Goal: Task Accomplishment & Management: Complete application form

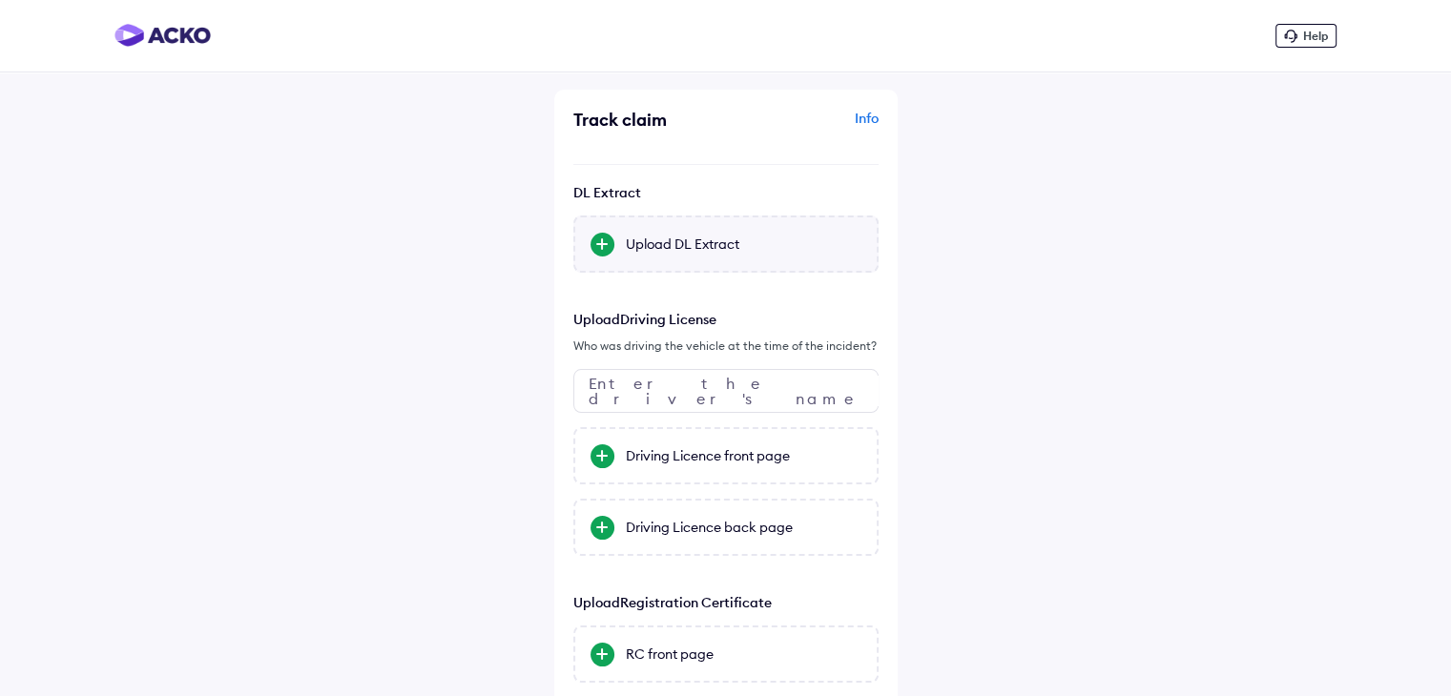
click at [687, 243] on div "Upload DL Extract" at bounding box center [744, 244] width 236 height 19
click at [0, 0] on input "Upload DL Extract" at bounding box center [0, 0] width 0 height 0
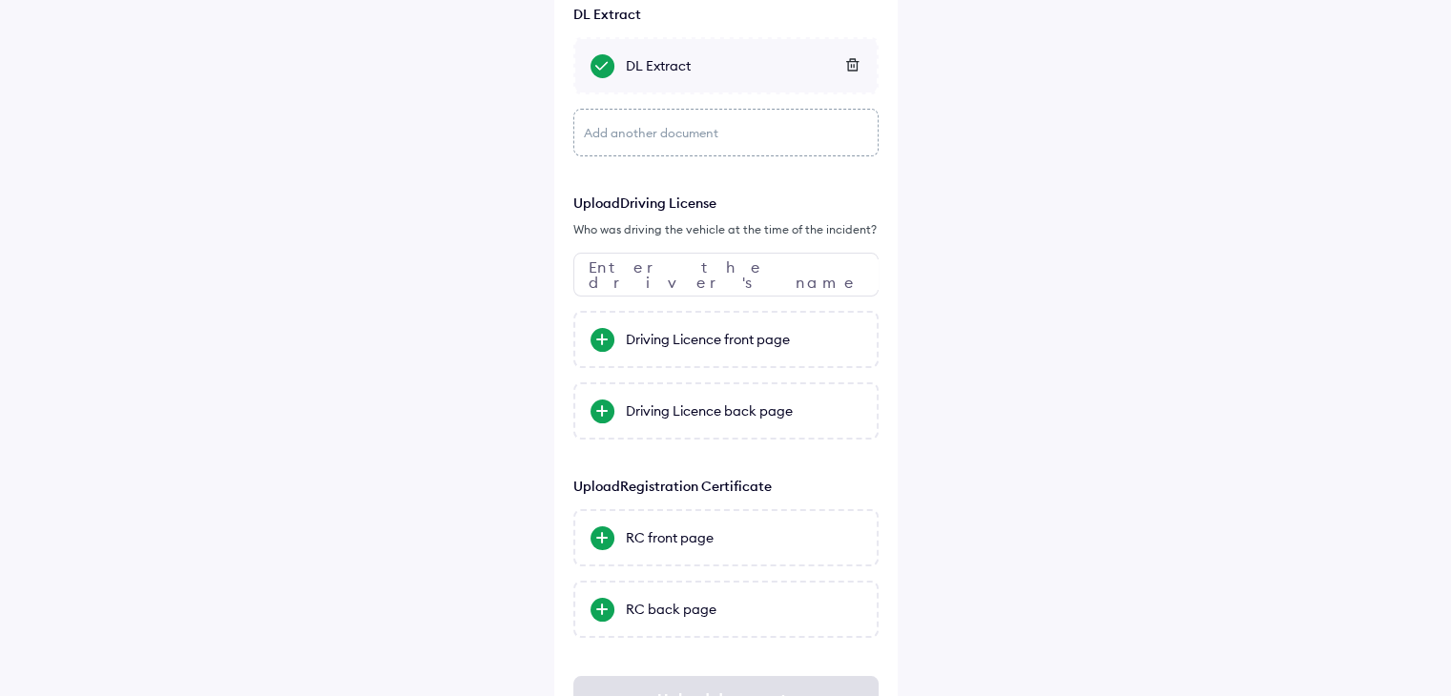
scroll to position [191, 0]
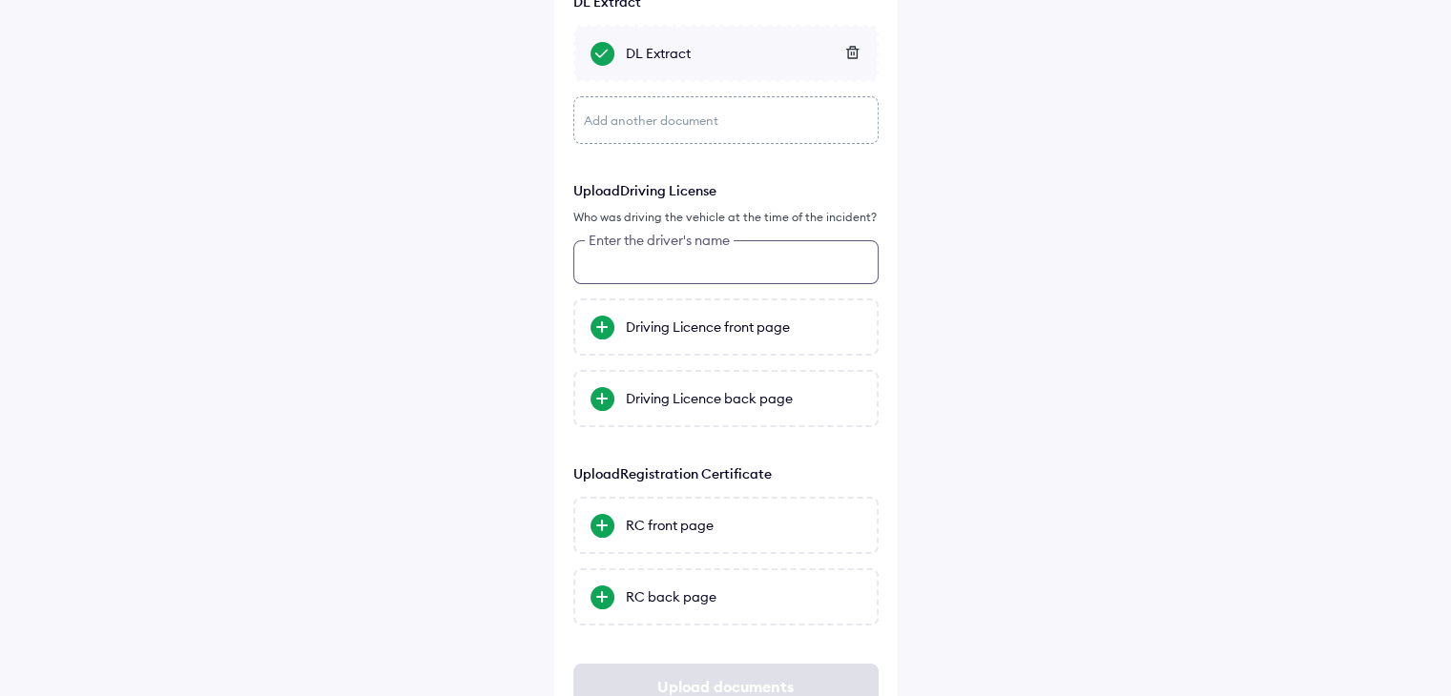
click at [729, 268] on input "text" at bounding box center [725, 262] width 305 height 44
type input "*********"
click at [746, 330] on div "Dhyan K A's Driving Licence front page" at bounding box center [744, 327] width 236 height 38
click at [0, 0] on input "Dhyan K A's Driving Licence front page" at bounding box center [0, 0] width 0 height 0
click at [707, 406] on div "Dhyan K A's Driving Licence back page" at bounding box center [744, 399] width 236 height 38
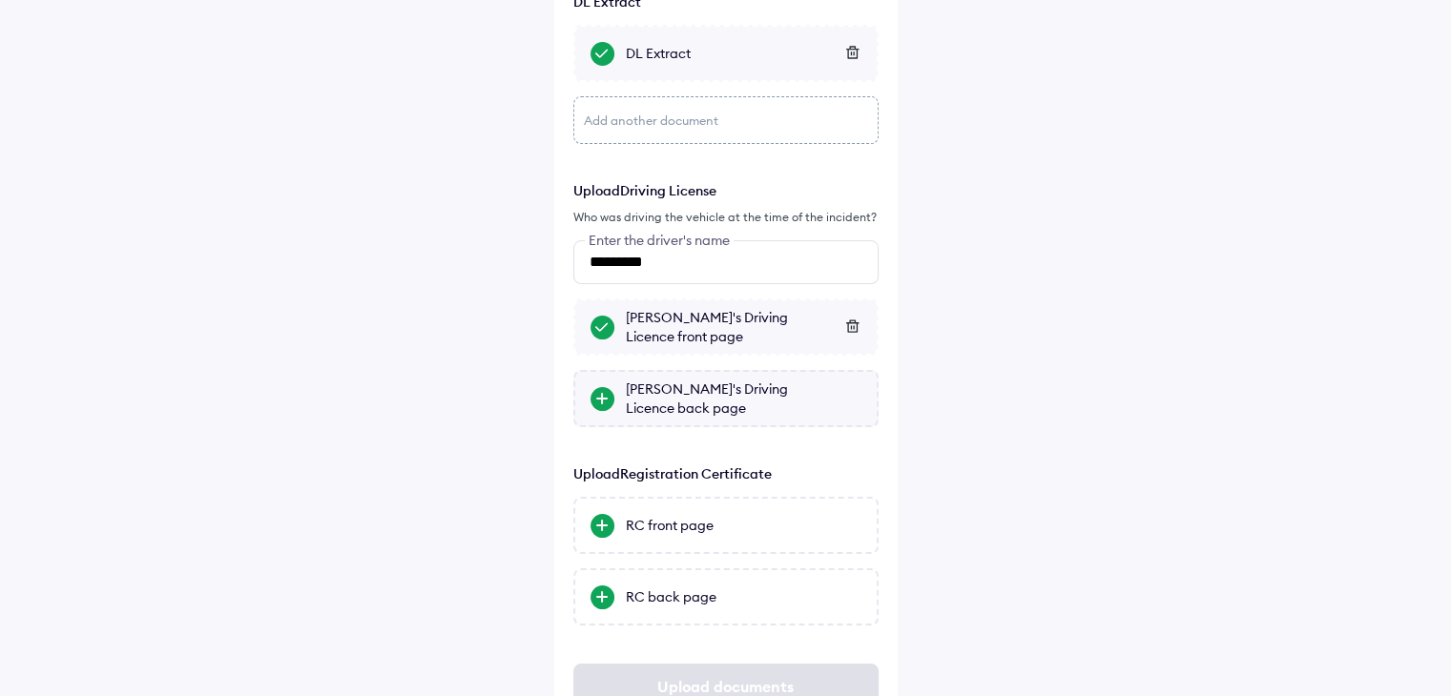
click at [0, 0] on input "Dhyan K A's Driving Licence back page" at bounding box center [0, 0] width 0 height 0
click at [694, 530] on div "RC front page" at bounding box center [744, 525] width 236 height 19
click at [0, 0] on input "RC front page" at bounding box center [0, 0] width 0 height 0
click at [687, 597] on div "RC back page" at bounding box center [744, 596] width 236 height 19
click at [0, 0] on input "RC back page" at bounding box center [0, 0] width 0 height 0
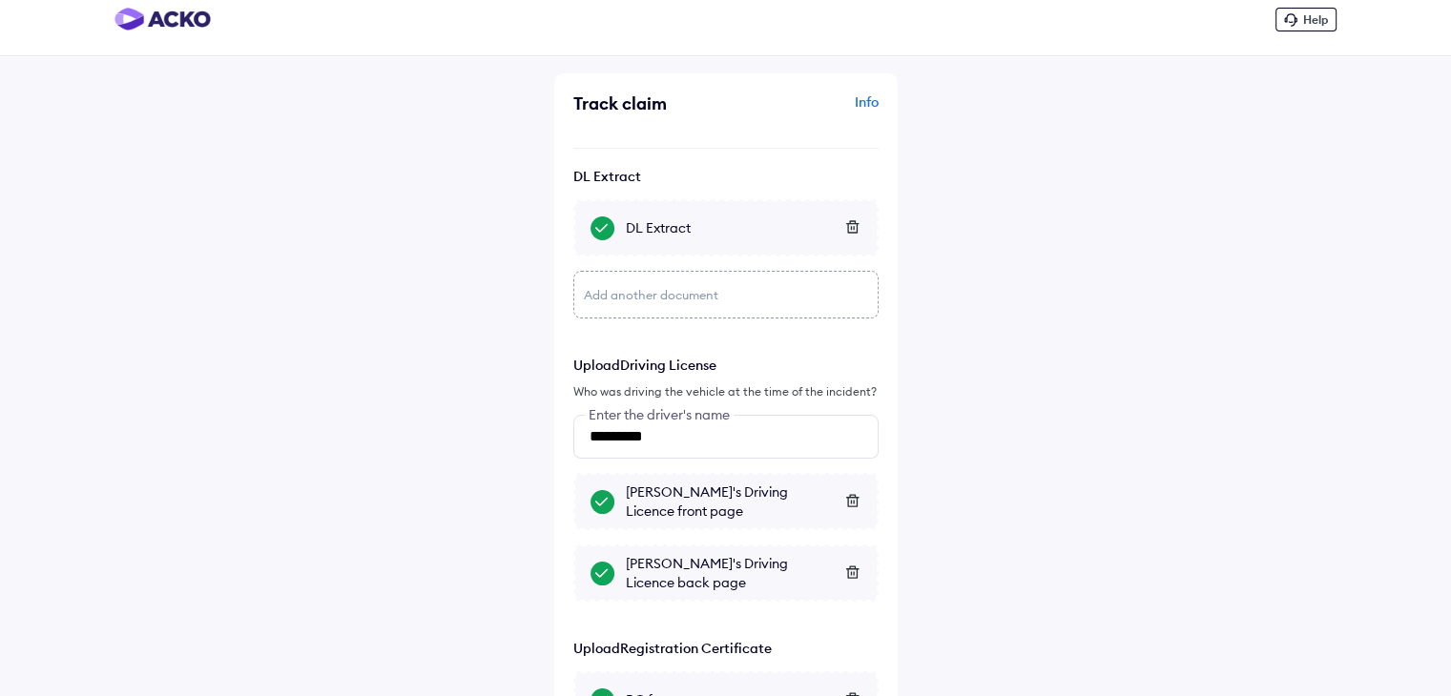
scroll to position [0, 0]
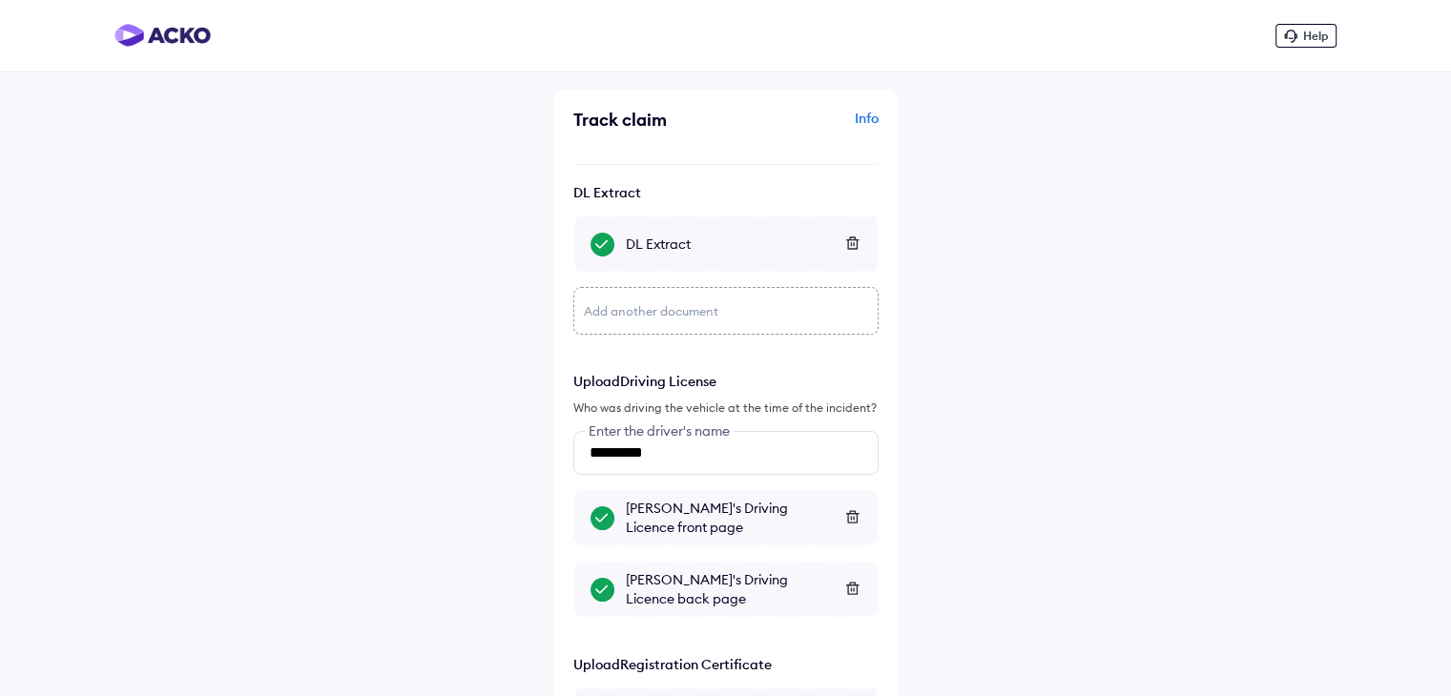
click at [679, 245] on div "DL Extract" at bounding box center [744, 244] width 236 height 19
click at [0, 0] on input "DL Extract" at bounding box center [0, 0] width 0 height 0
click at [862, 116] on div "Info" at bounding box center [805, 127] width 148 height 36
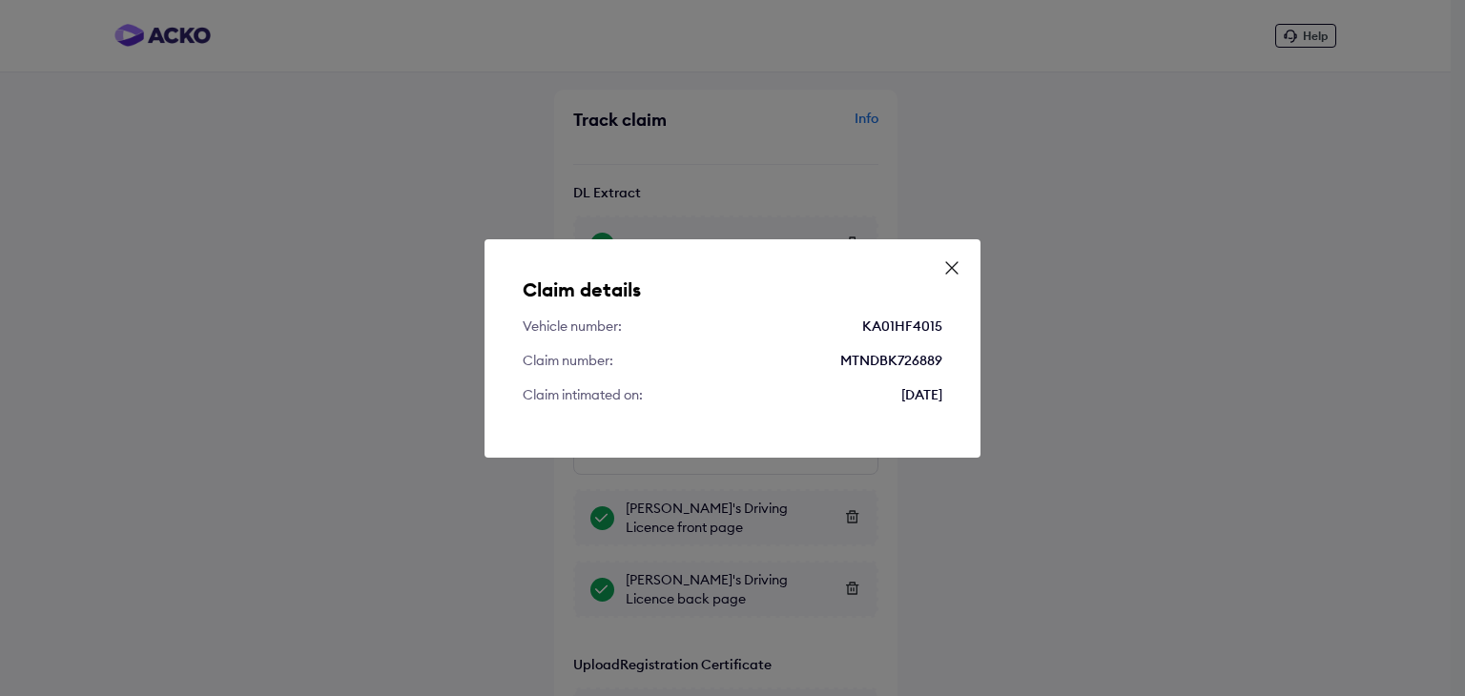
click at [950, 265] on icon at bounding box center [951, 267] width 19 height 19
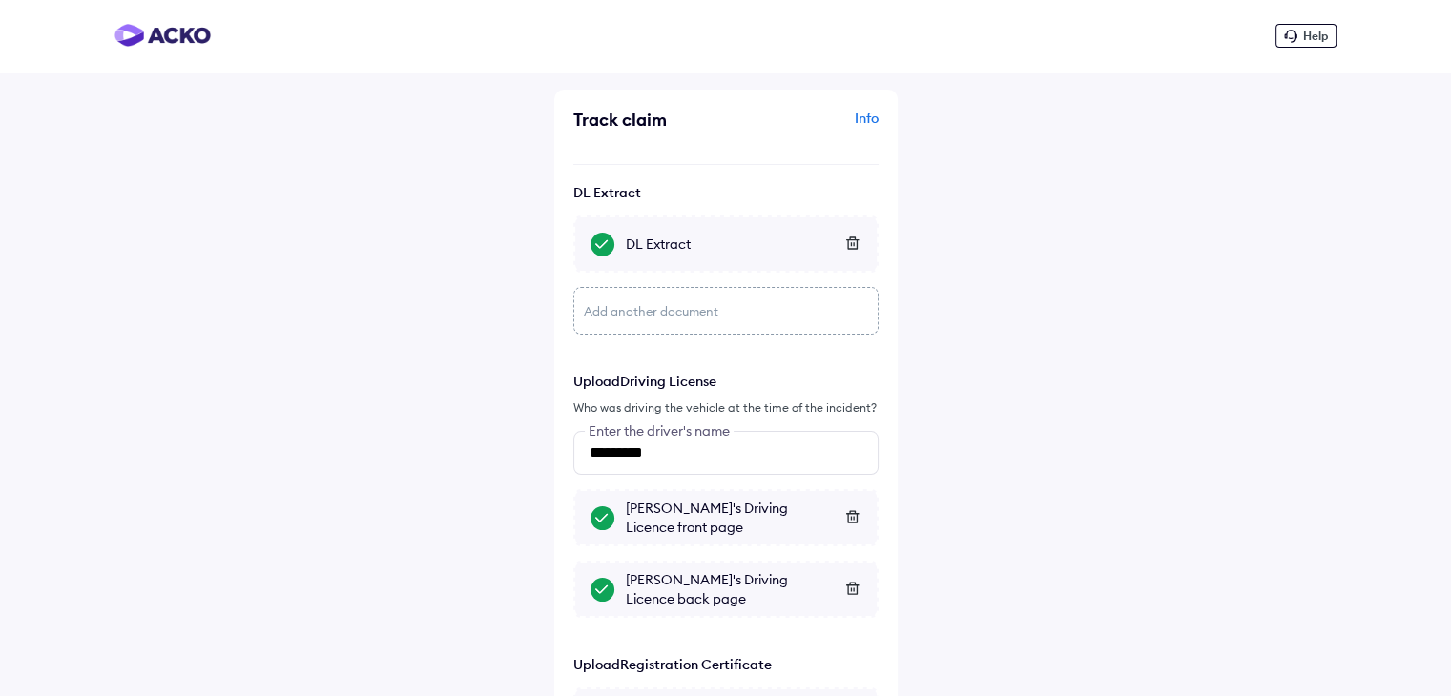
click at [675, 248] on div "DL Extract" at bounding box center [744, 244] width 236 height 19
click at [0, 0] on input "DL Extract" at bounding box center [0, 0] width 0 height 0
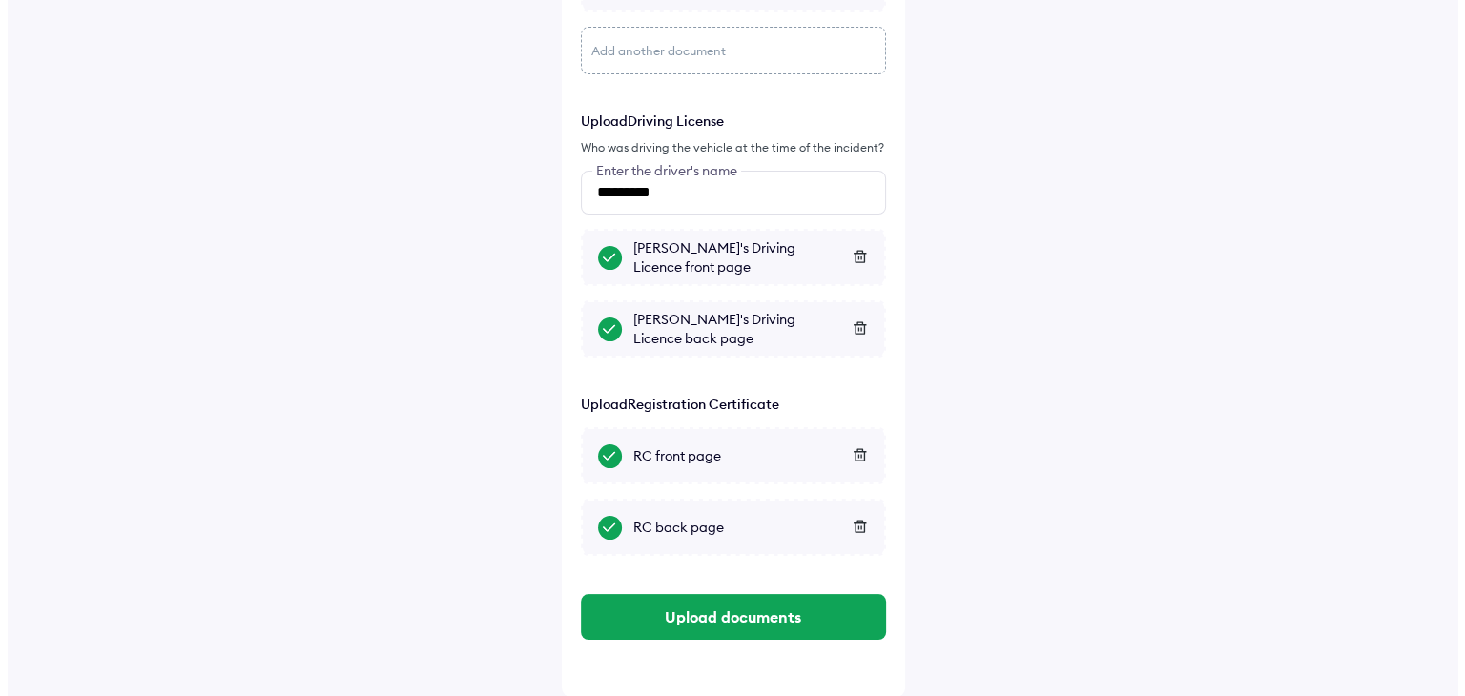
scroll to position [262, 0]
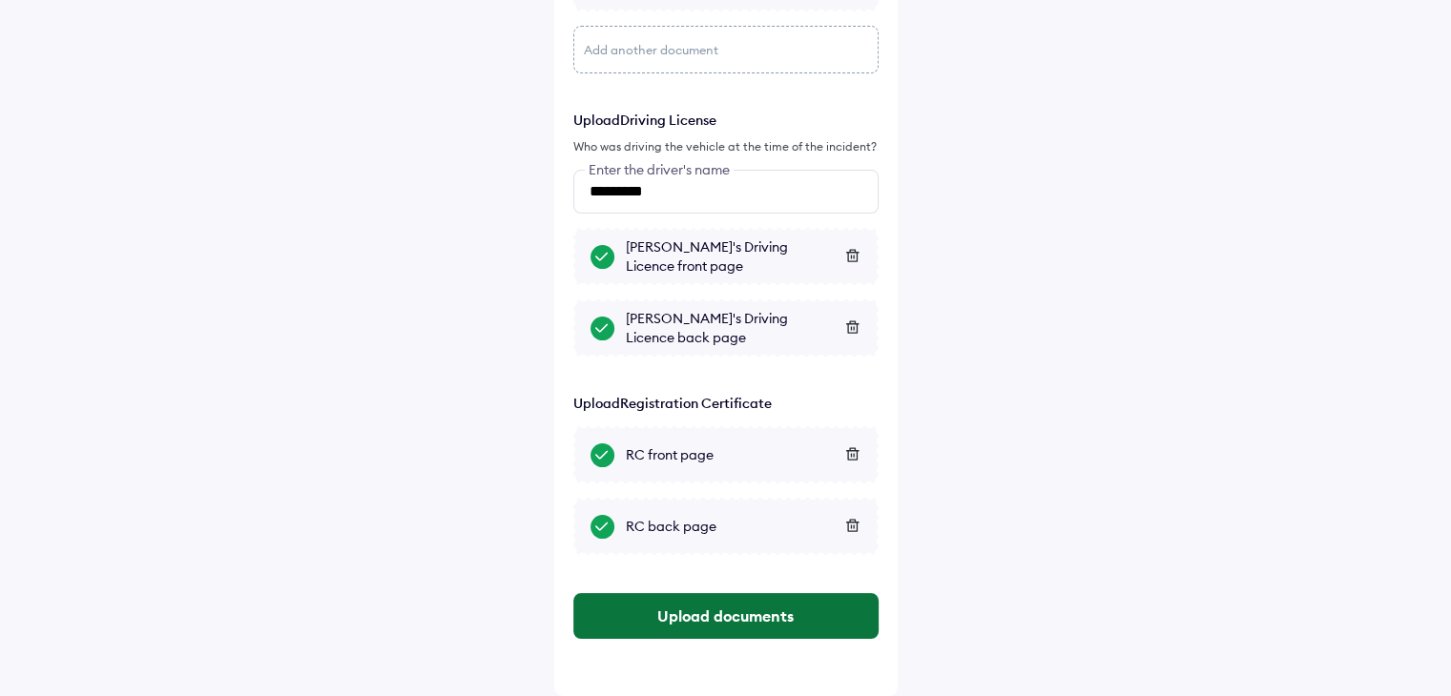
click at [728, 616] on button "Upload documents" at bounding box center [725, 616] width 305 height 46
